Goal: Book appointment/travel/reservation

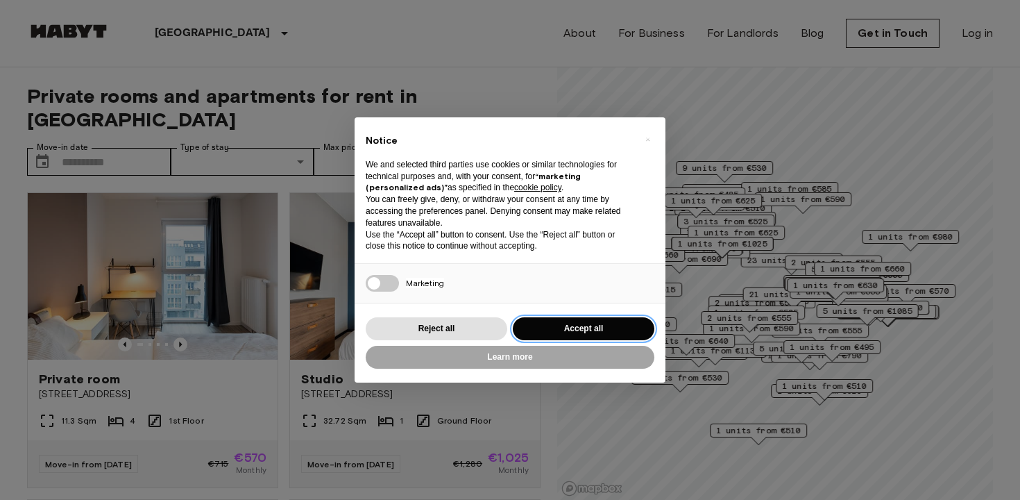
click at [603, 328] on button "Accept all" at bounding box center [584, 328] width 142 height 23
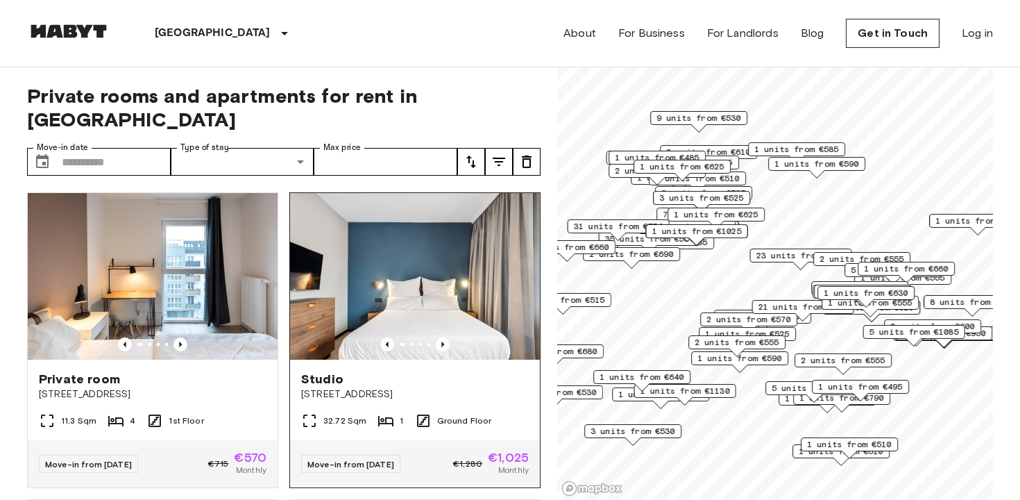
click at [435, 285] on img at bounding box center [415, 276] width 250 height 167
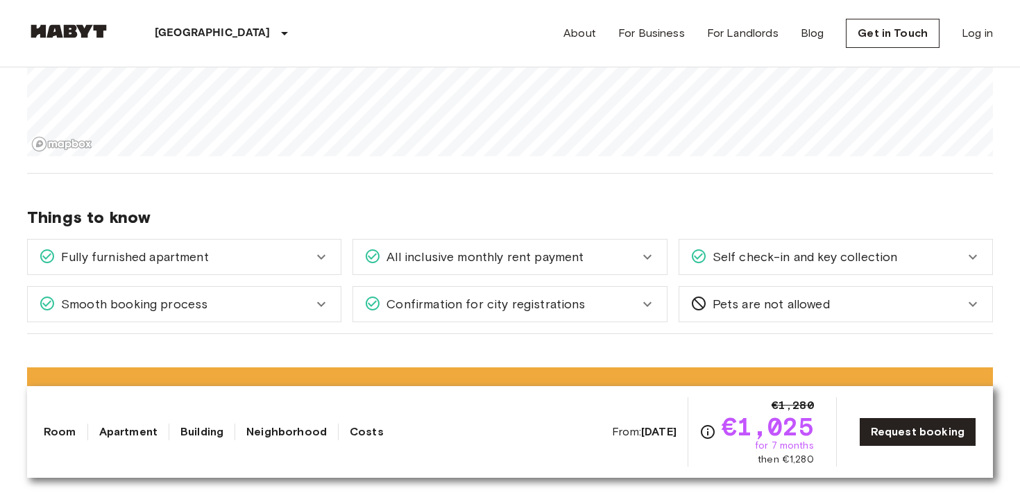
scroll to position [1402, 0]
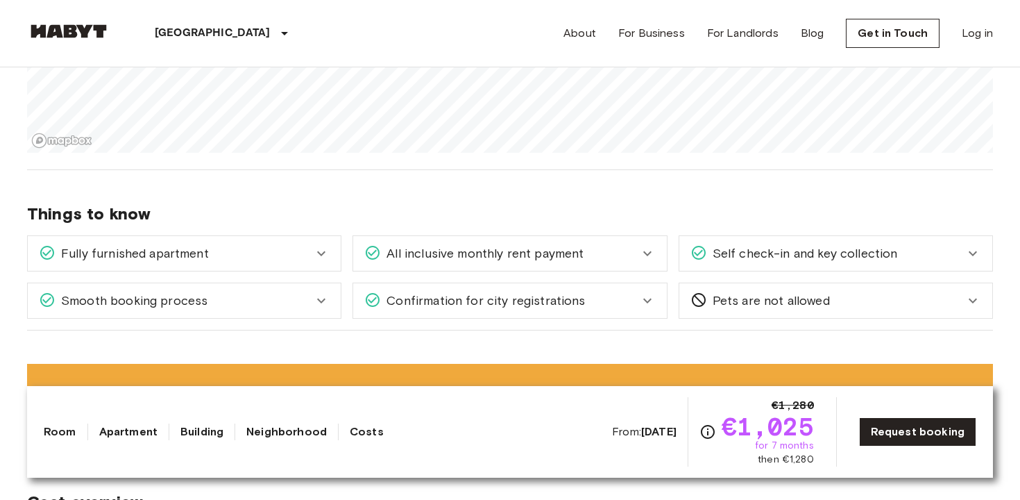
click at [437, 305] on span "Confirmation for city registrations" at bounding box center [483, 301] width 204 height 18
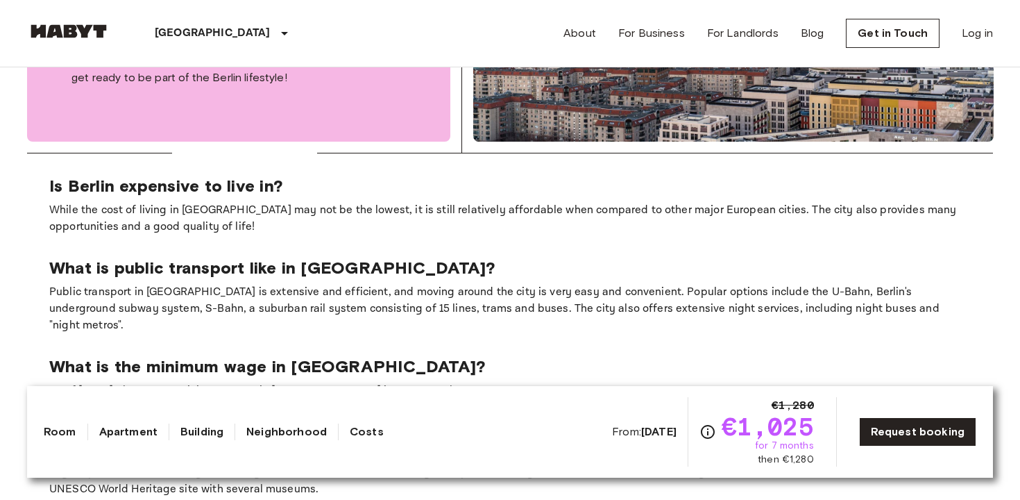
scroll to position [2539, 0]
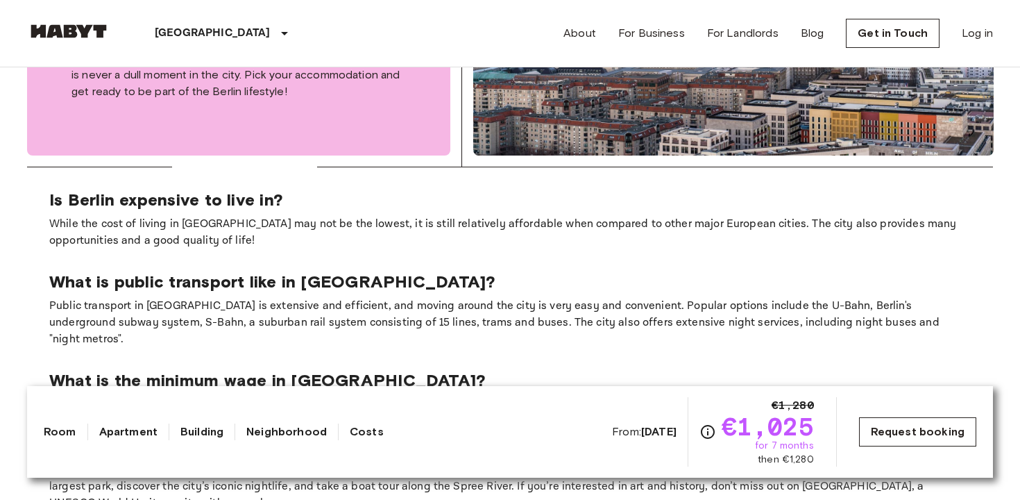
click at [912, 438] on link "Request booking" at bounding box center [917, 431] width 117 height 29
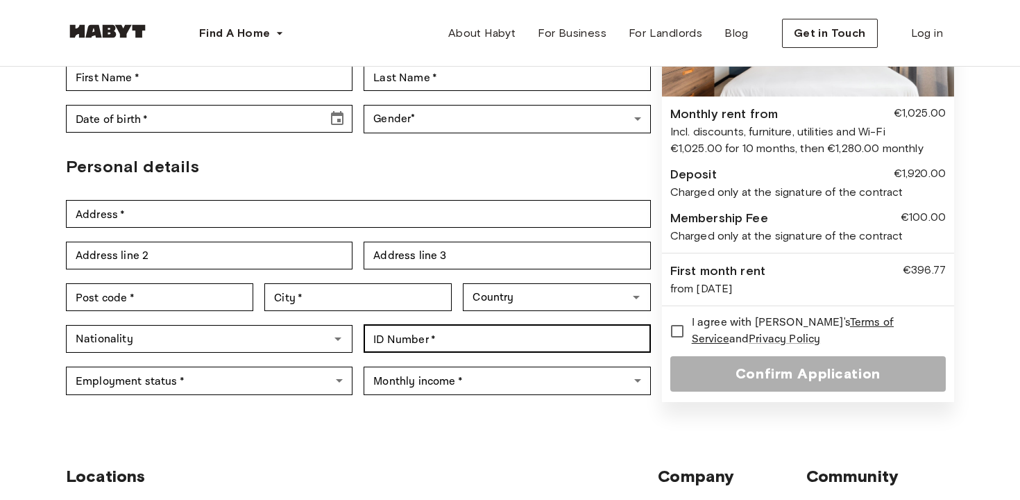
scroll to position [212, 0]
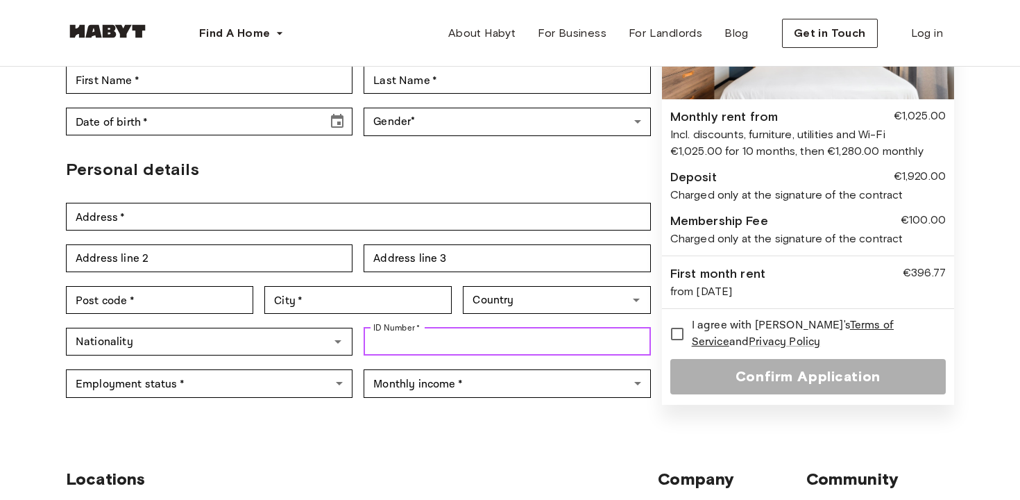
click at [418, 344] on input "ID Number   *" at bounding box center [507, 342] width 287 height 28
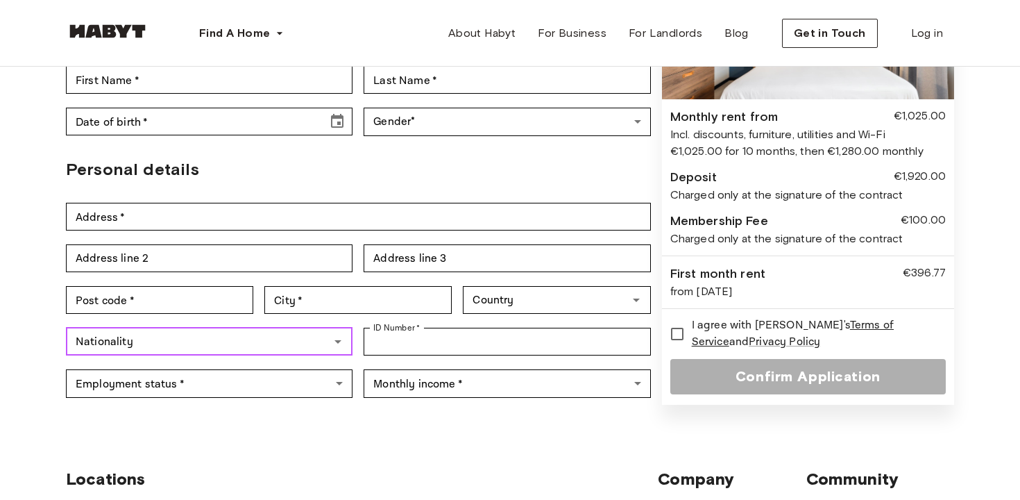
click at [201, 347] on input "Nationality" at bounding box center [197, 341] width 255 height 19
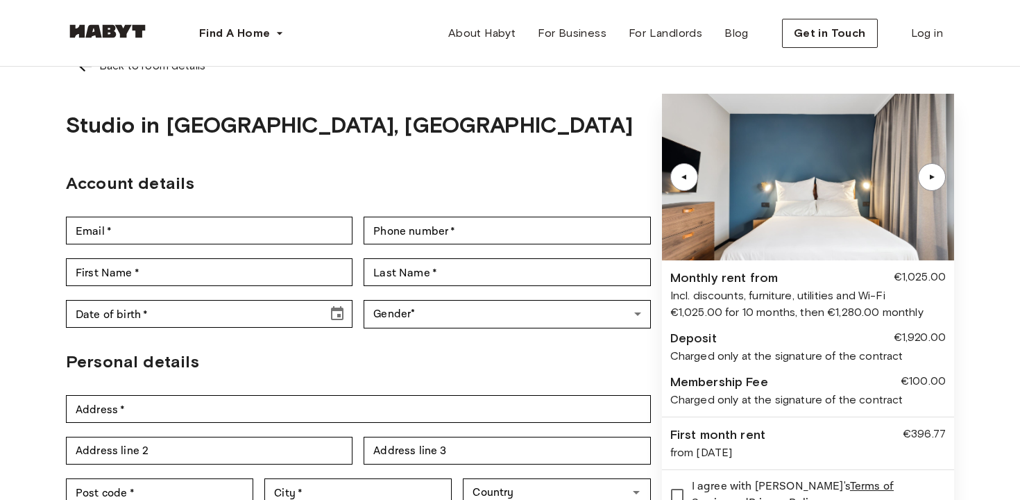
scroll to position [0, 0]
